Goal: Information Seeking & Learning: Learn about a topic

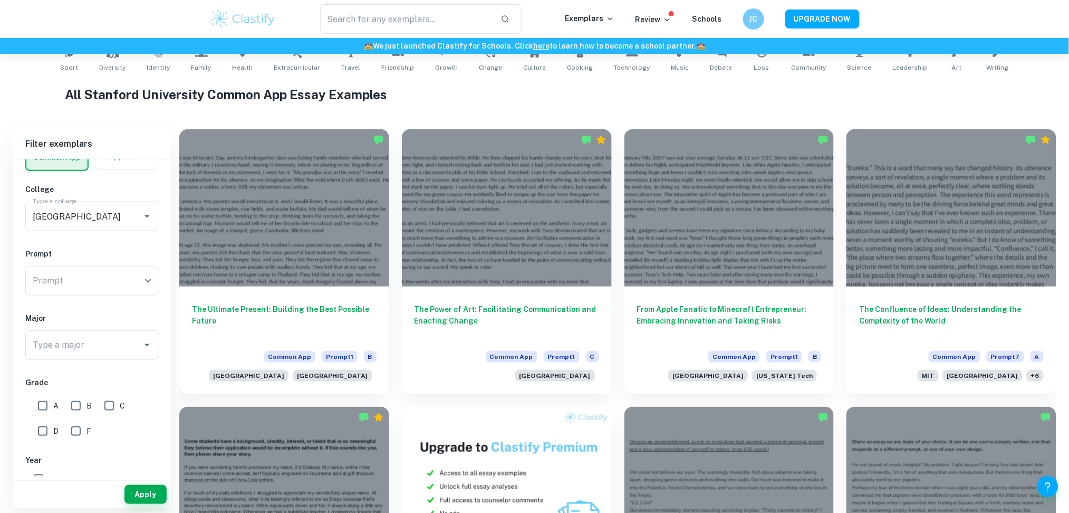
scroll to position [226, 0]
click at [44, 403] on input "A" at bounding box center [42, 405] width 21 height 21
checkbox input "true"
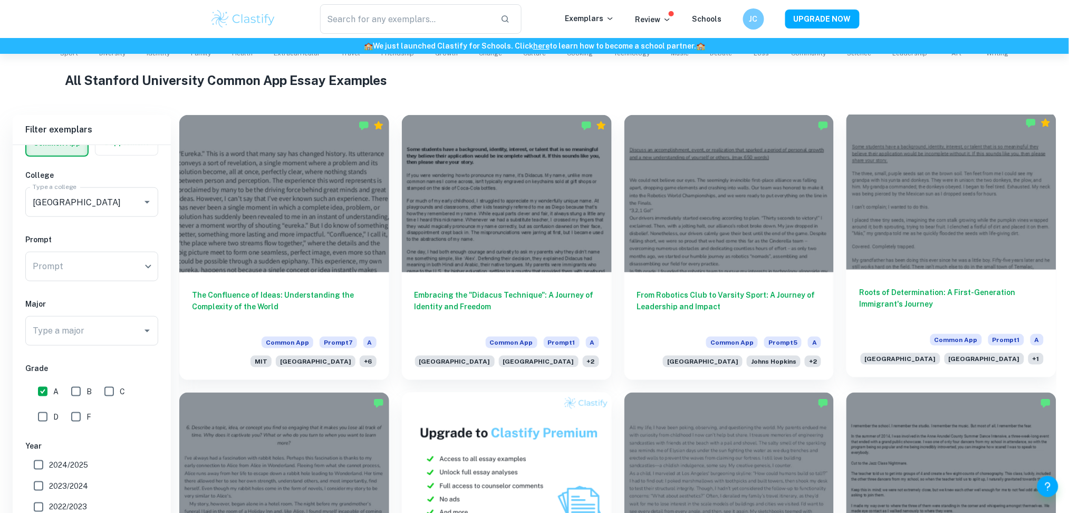
scroll to position [482, 0]
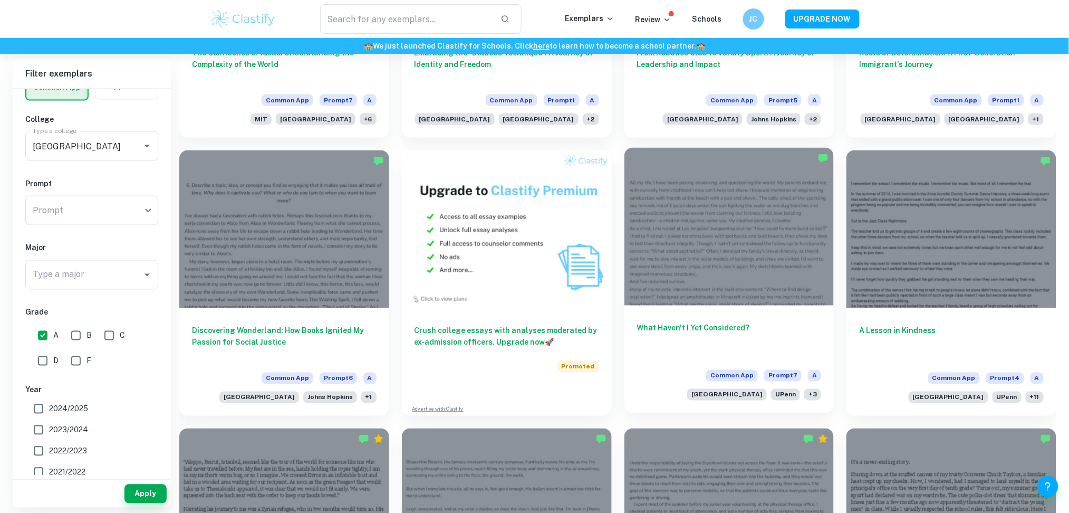
click at [743, 328] on h6 "What Haven't I Yet Considered?" at bounding box center [729, 339] width 185 height 35
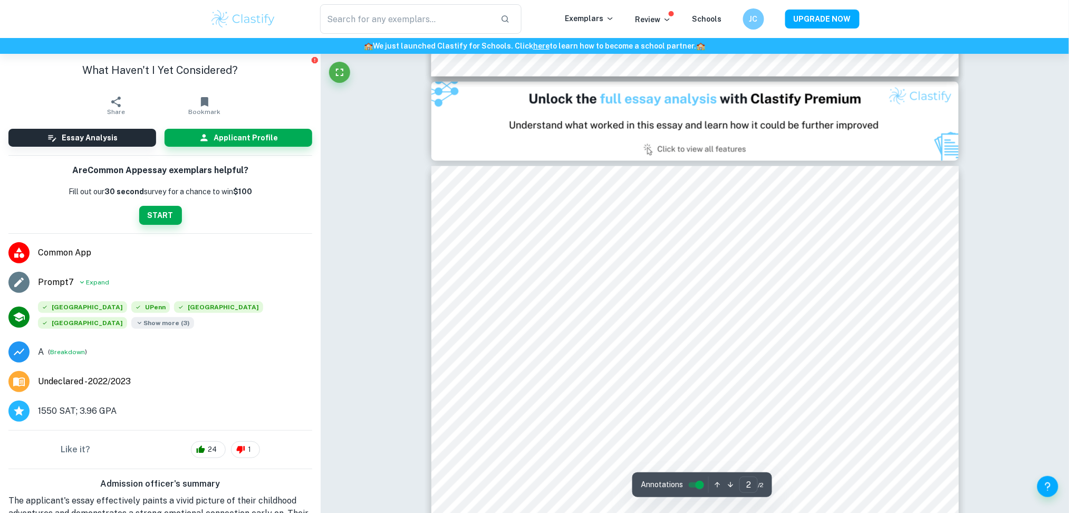
type input "1"
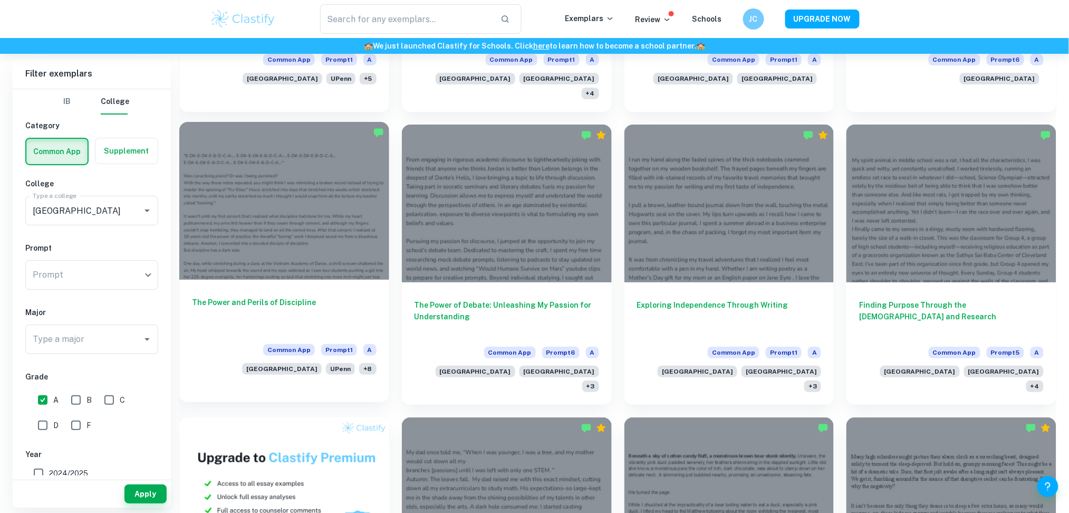
scroll to position [1352, 0]
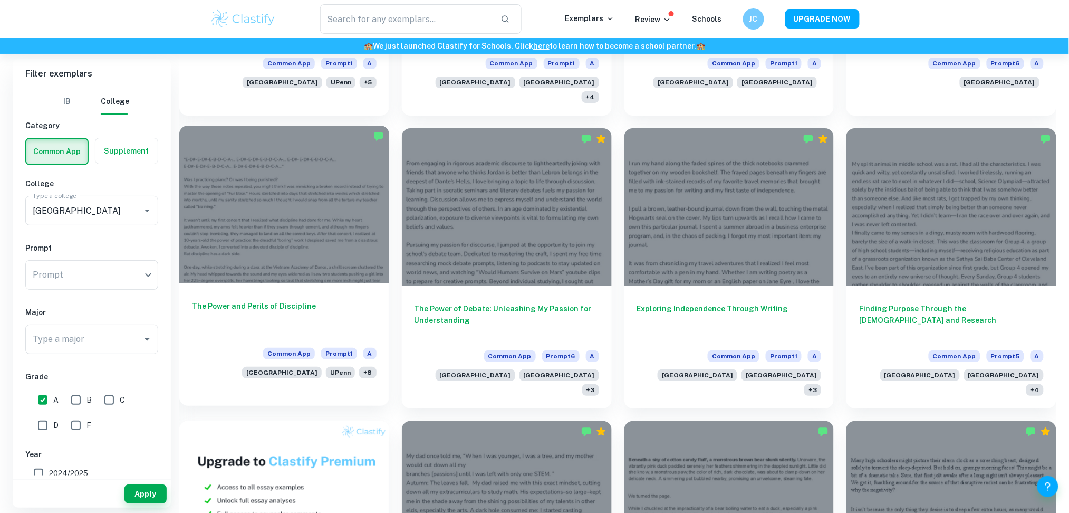
click at [309, 233] on div at bounding box center [284, 203] width 210 height 157
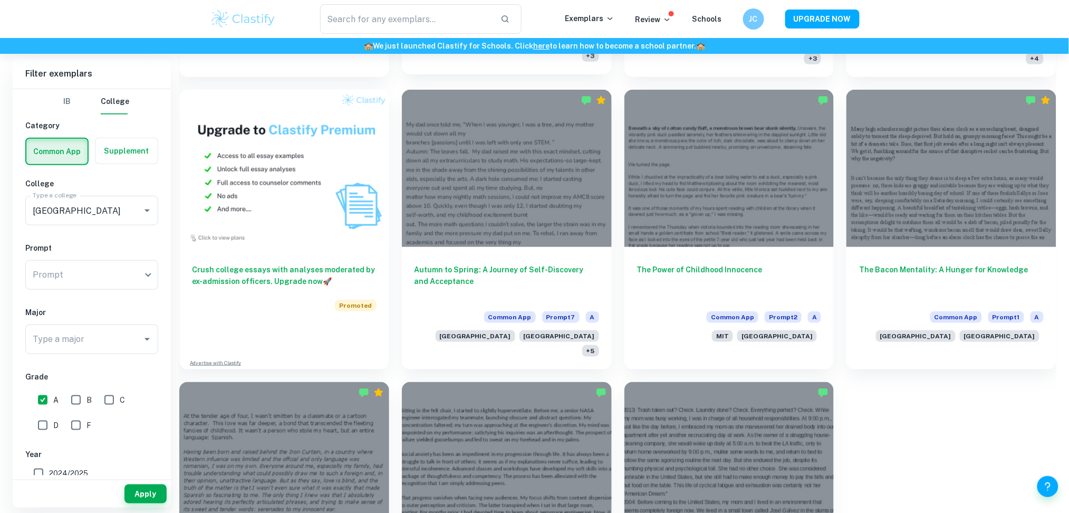
scroll to position [1689, 0]
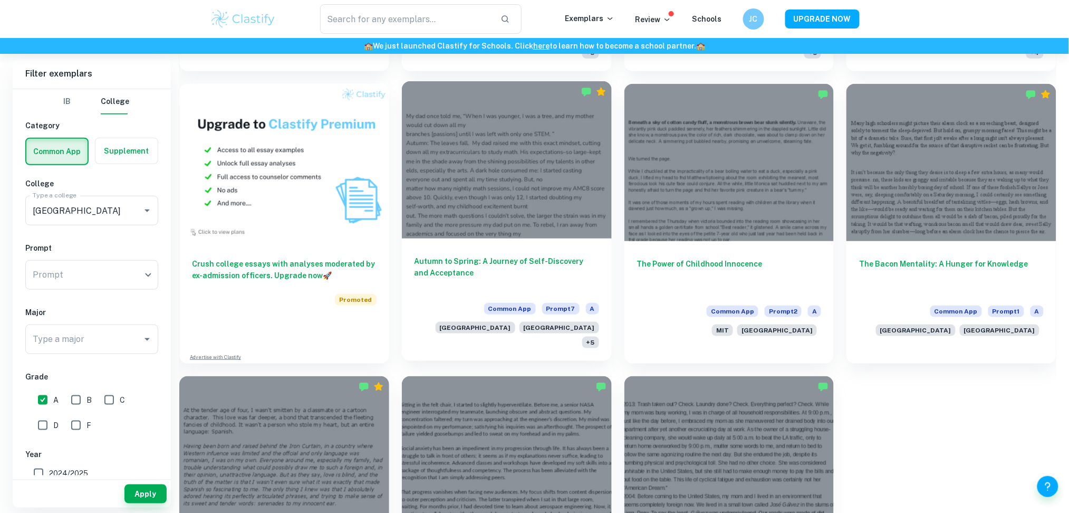
click at [562, 255] on h6 "Autumn to Spring: A Journey of Self-Discovery and Acceptance" at bounding box center [506, 272] width 185 height 35
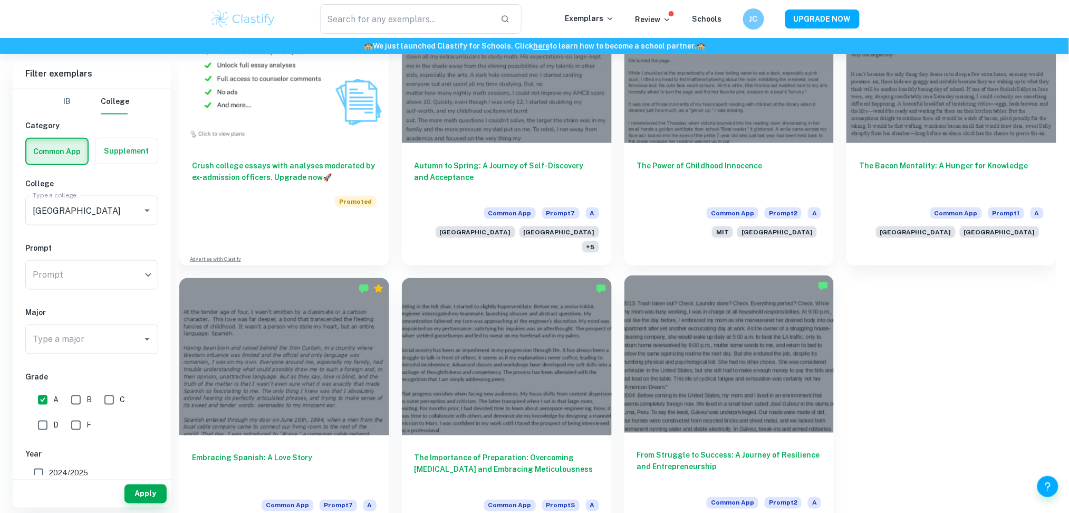
click at [687, 449] on h6 "From Struggle to Success: A Journey of Resilience and Entrepreneurship" at bounding box center [729, 466] width 185 height 35
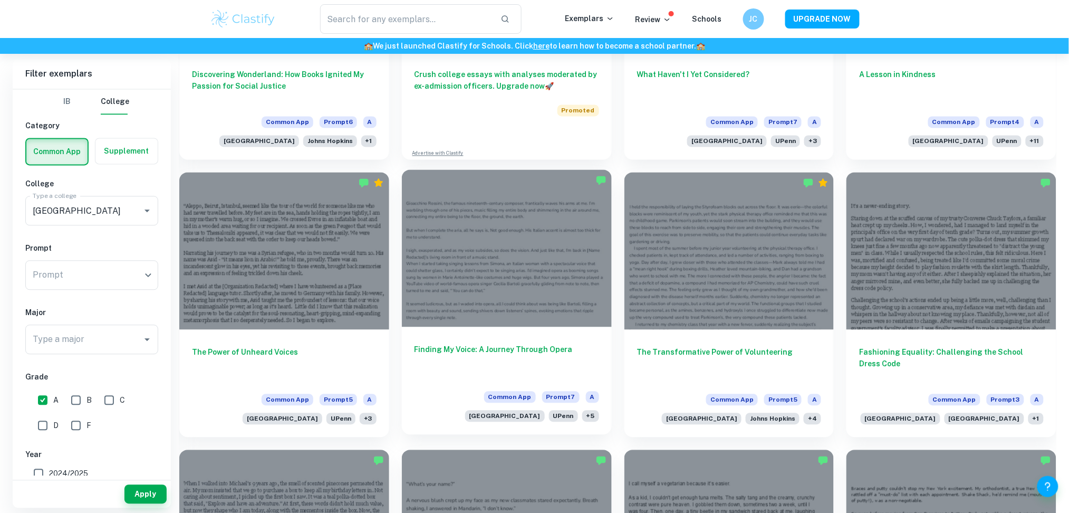
scroll to position [429, 0]
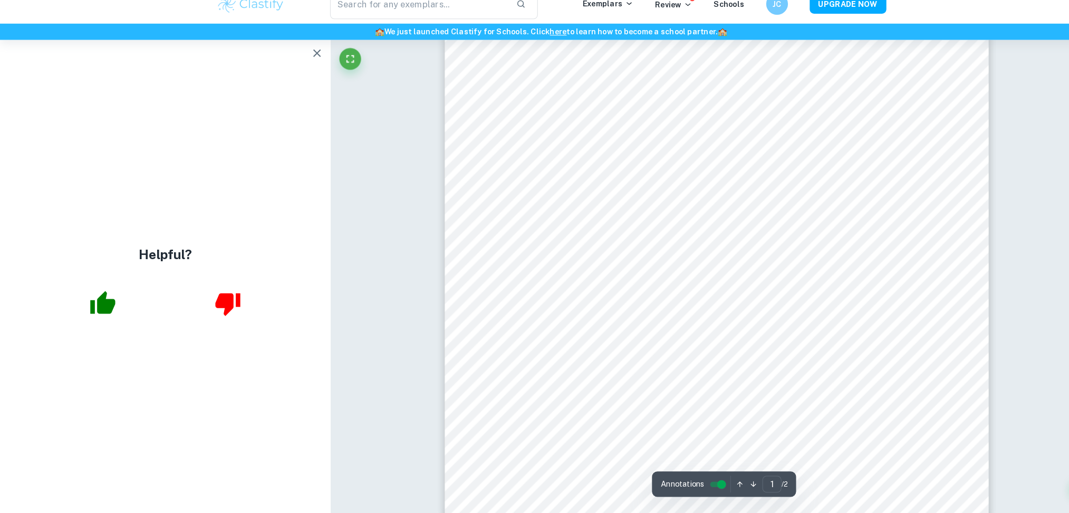
scroll to position [234, 0]
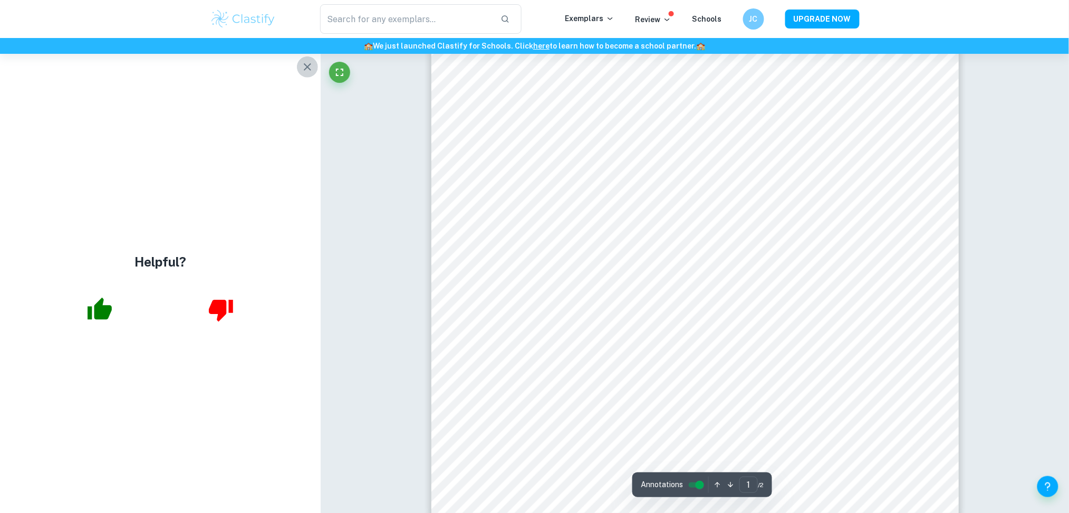
click at [305, 66] on icon "button" at bounding box center [307, 67] width 13 height 13
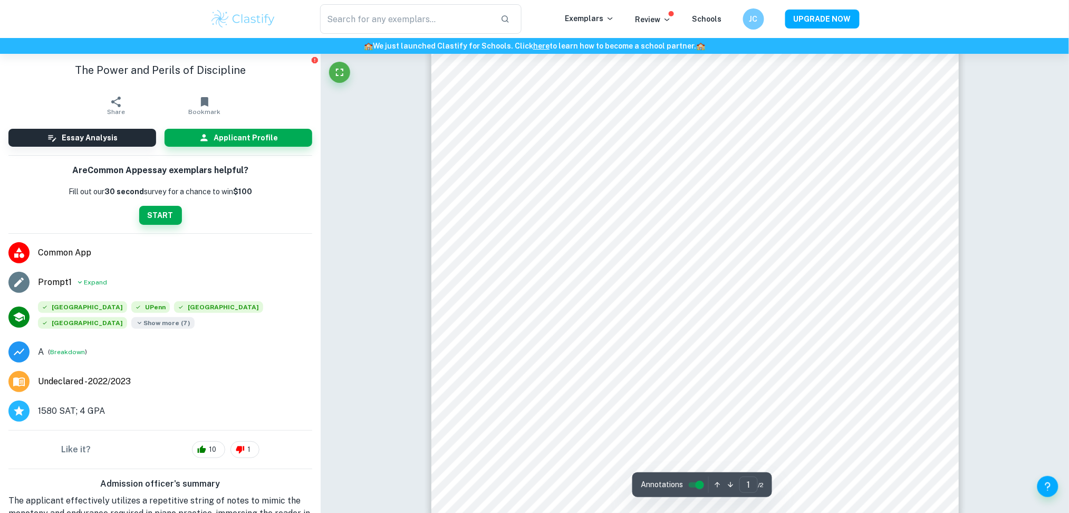
click at [154, 324] on span "Show more ( 7 )" at bounding box center [162, 323] width 63 height 12
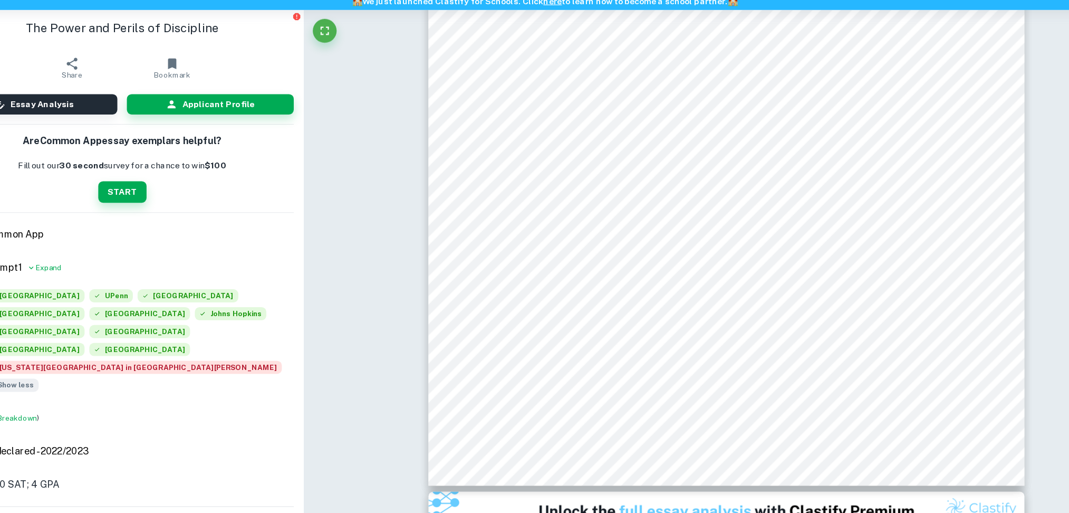
scroll to position [272, 0]
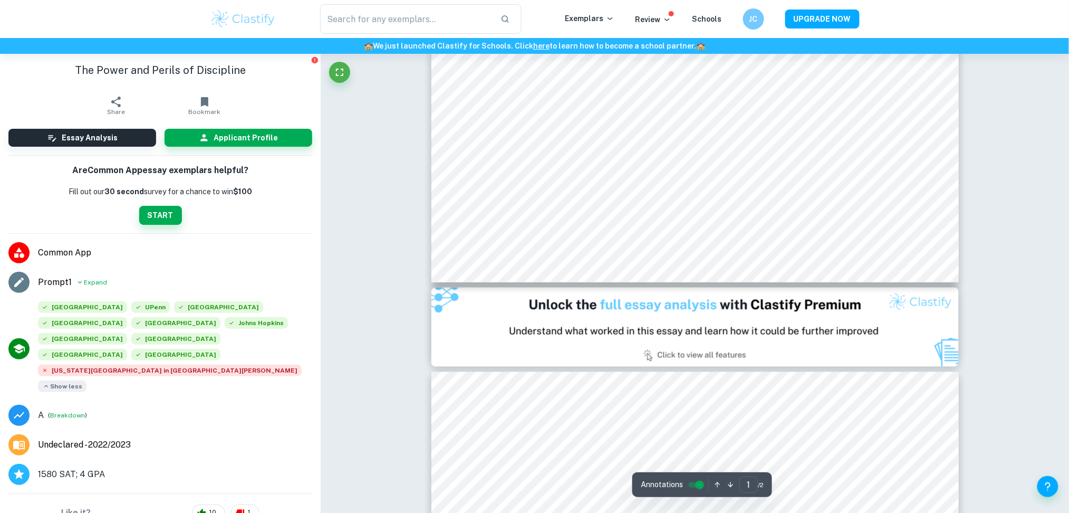
type input "2"
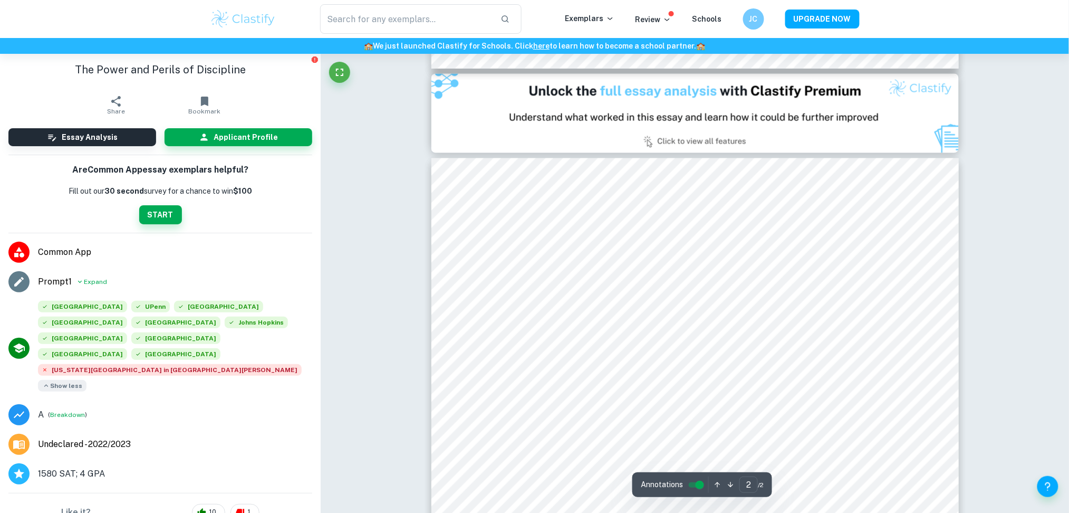
scroll to position [680, 0]
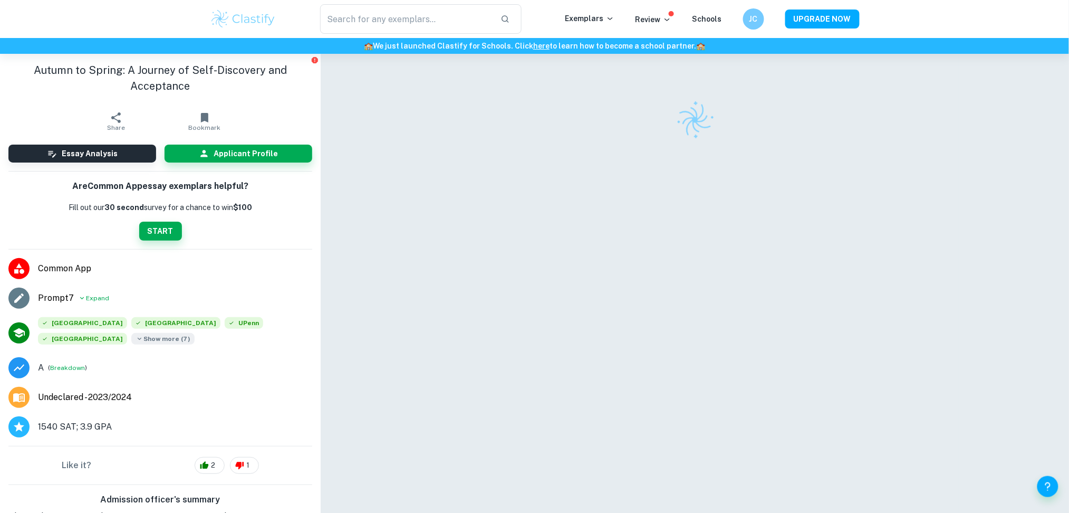
click at [180, 342] on span "Show more ( 7 )" at bounding box center [162, 339] width 63 height 12
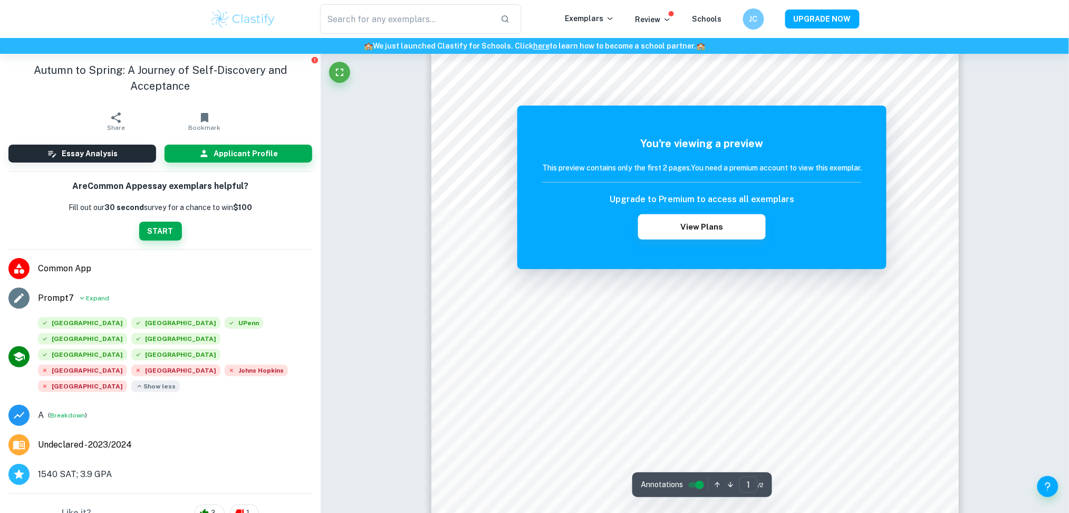
scroll to position [60, 0]
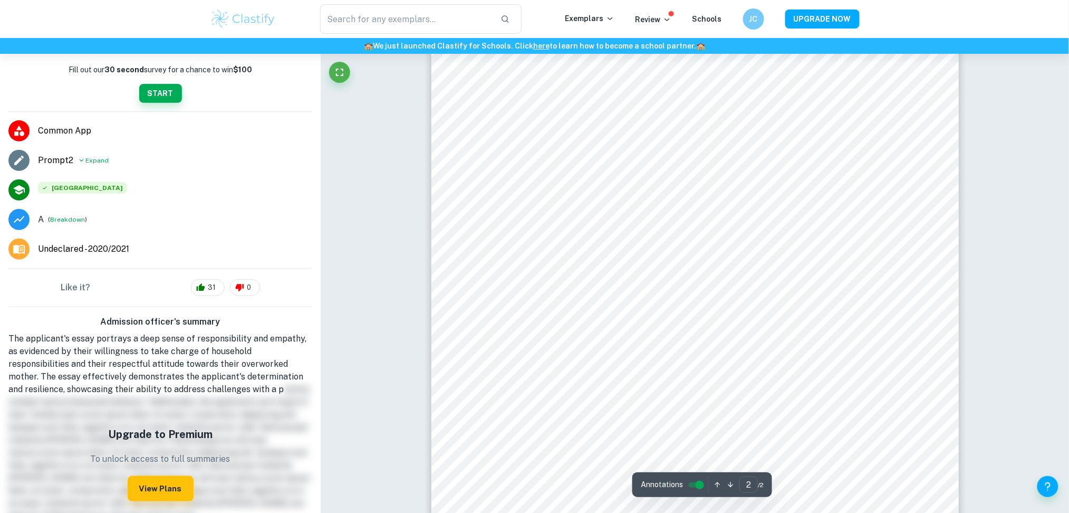
scroll to position [882, 0]
type input "1"
